Goal: Task Accomplishment & Management: Manage account settings

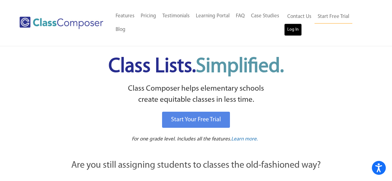
click at [293, 29] on link "Log In" at bounding box center [293, 30] width 18 height 12
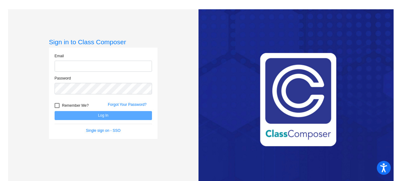
type input "manzoa@harrisontwp.k12.nj.us"
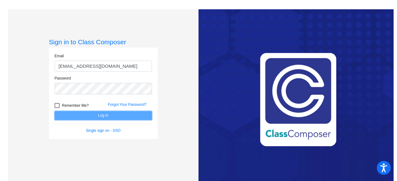
click at [102, 114] on button "Log In" at bounding box center [103, 115] width 97 height 9
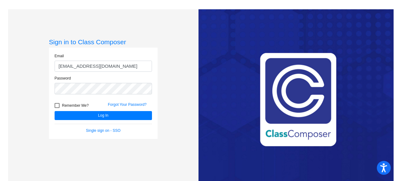
click at [109, 111] on div "Forgot Your Password?" at bounding box center [129, 106] width 53 height 9
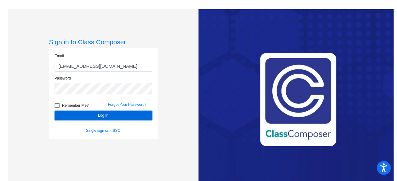
click at [110, 114] on button "Log In" at bounding box center [103, 115] width 97 height 9
click at [94, 113] on button "Log In" at bounding box center [103, 115] width 97 height 9
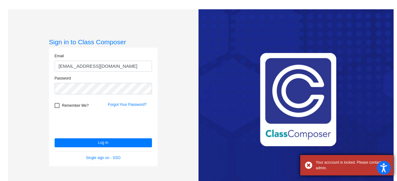
click at [339, 172] on div "Your acccount is locked. Please contact admin." at bounding box center [346, 165] width 93 height 20
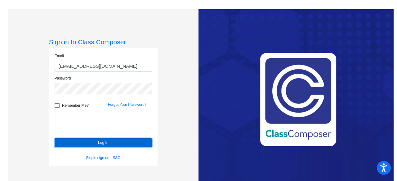
click at [122, 145] on button "Log In" at bounding box center [103, 143] width 97 height 9
